Goal: Complete application form

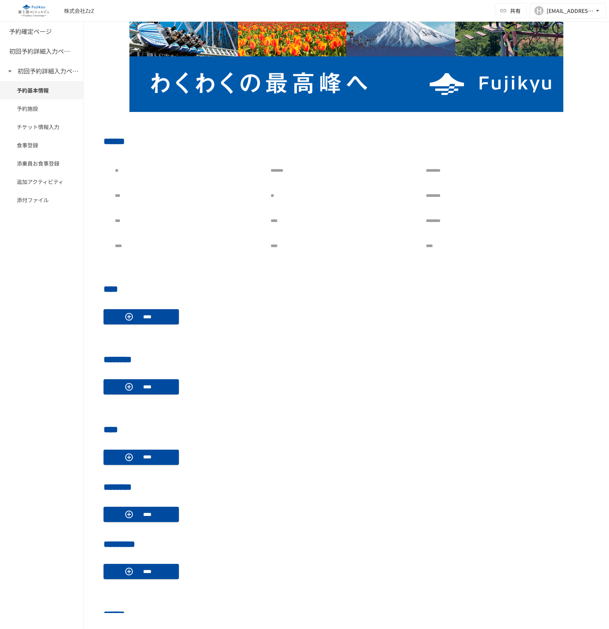
scroll to position [47, 0]
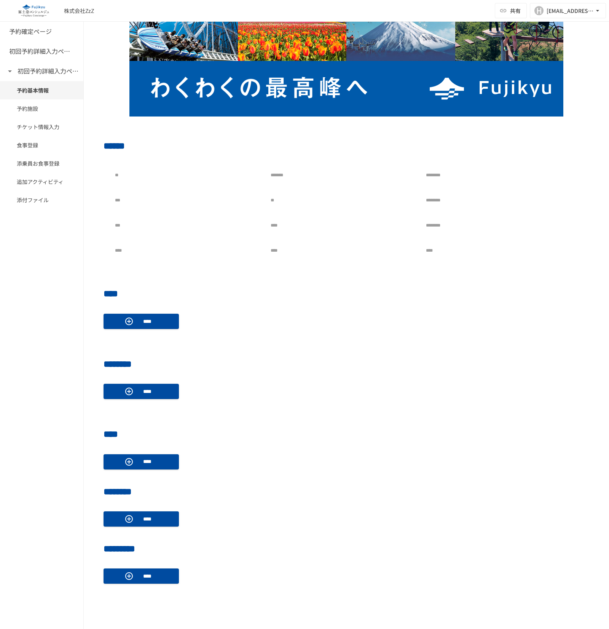
scroll to position [95, 0]
